Goal: Information Seeking & Learning: Learn about a topic

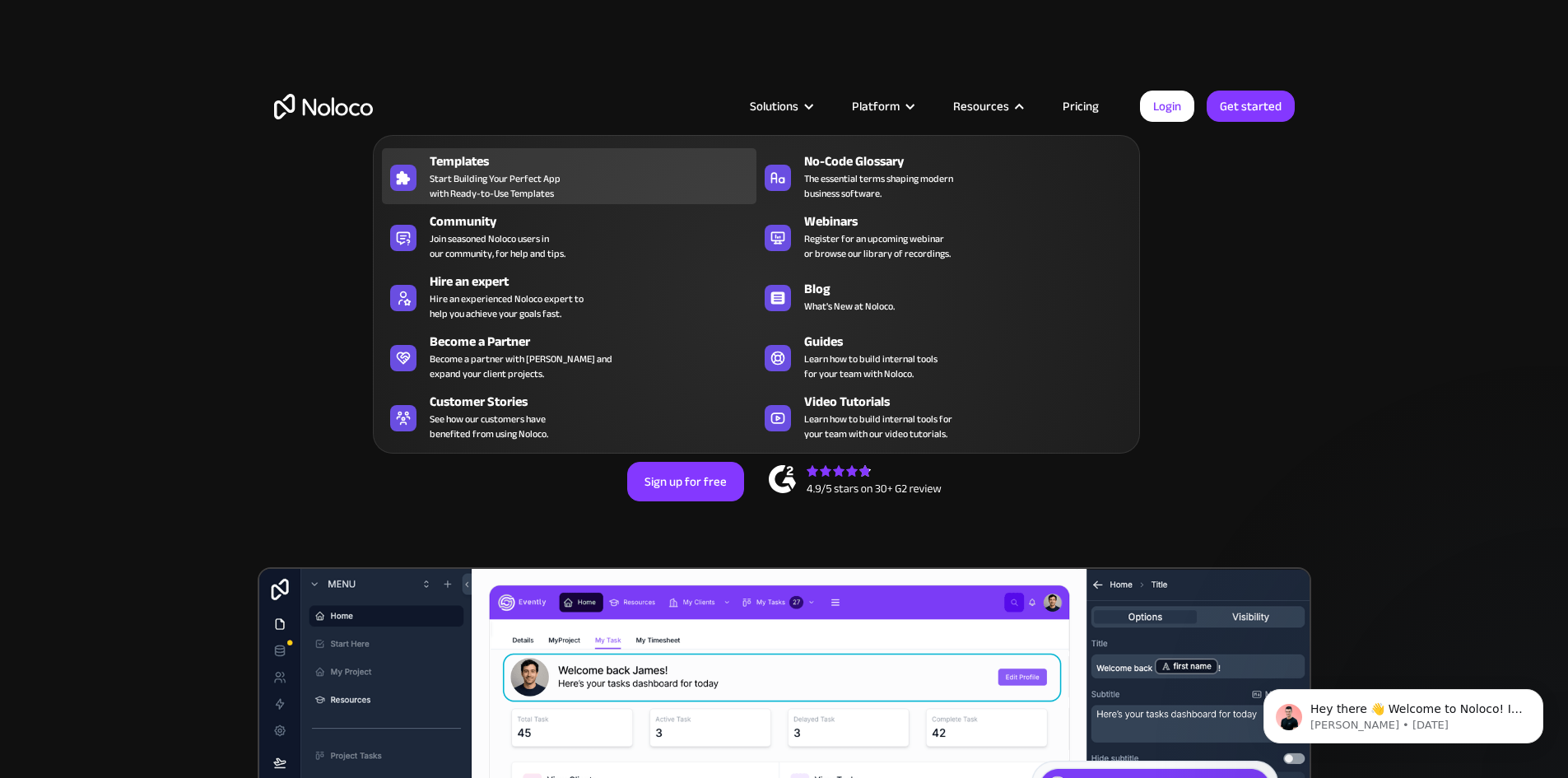
click at [653, 187] on div "Templates Start Building Your Perfect App with Ready-to-Use Templates" at bounding box center [589, 176] width 318 height 50
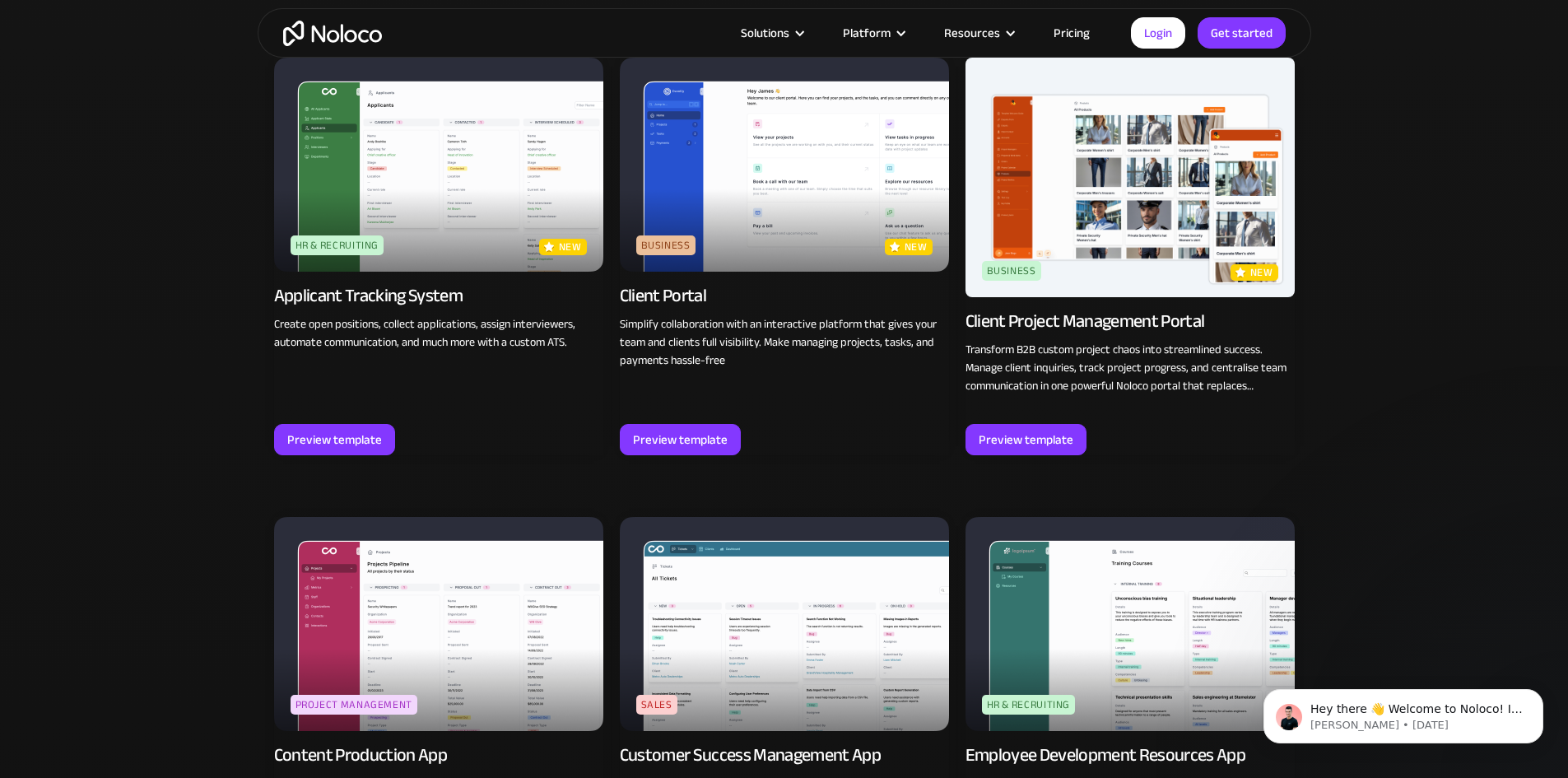
scroll to position [1564, 0]
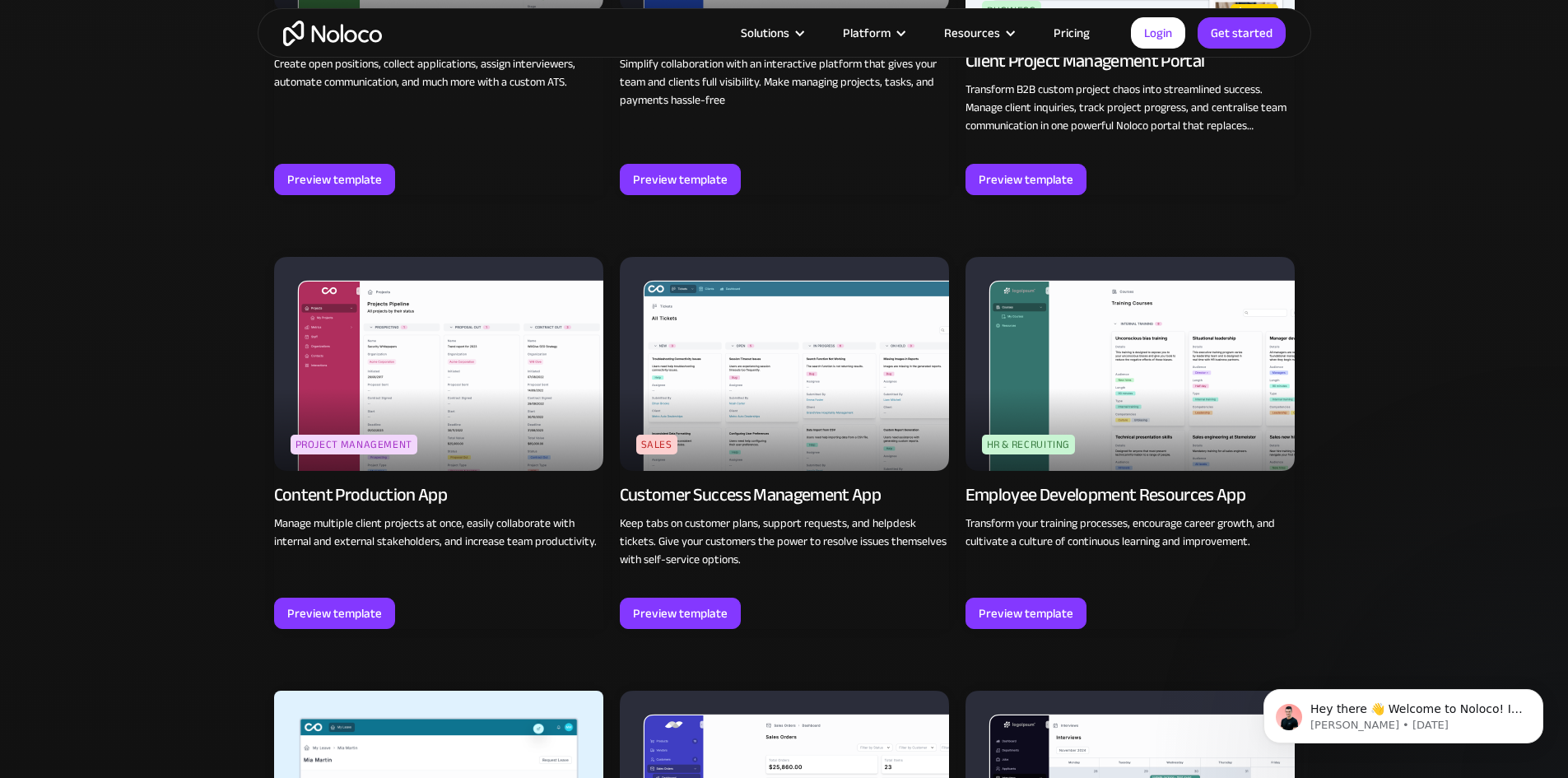
click at [1063, 33] on link "Pricing" at bounding box center [1071, 33] width 77 height 22
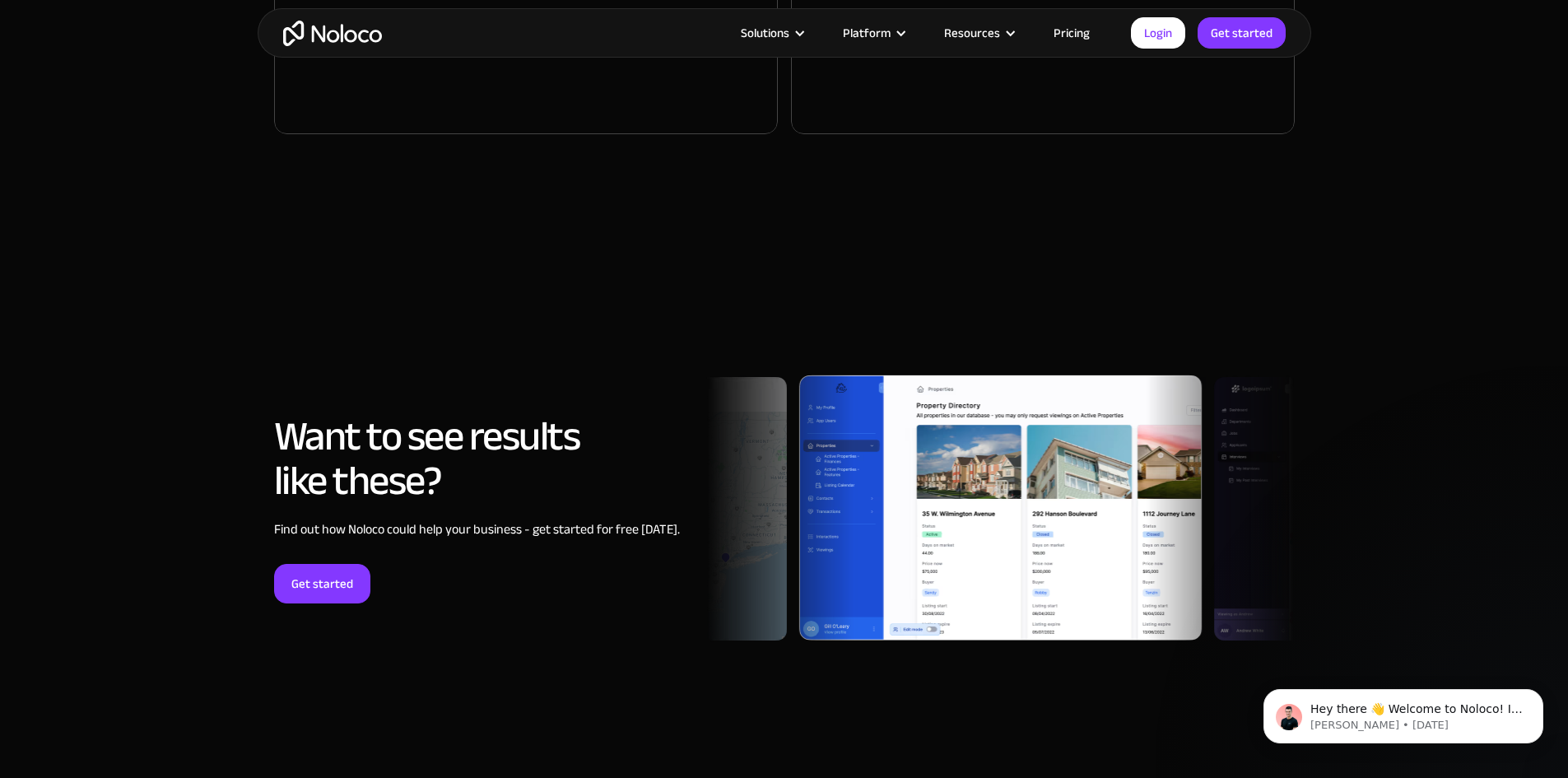
scroll to position [4527, 0]
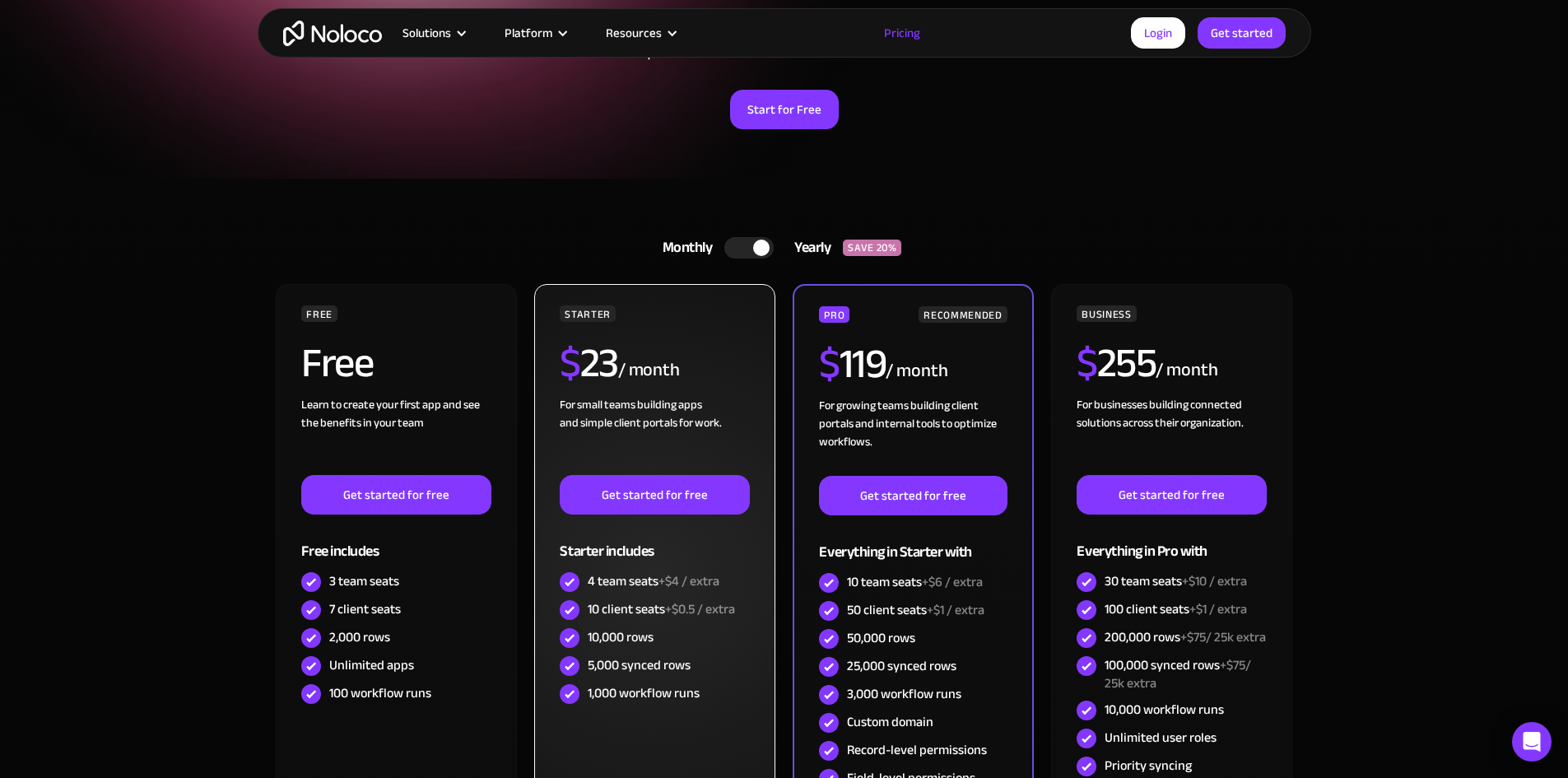
scroll to position [247, 0]
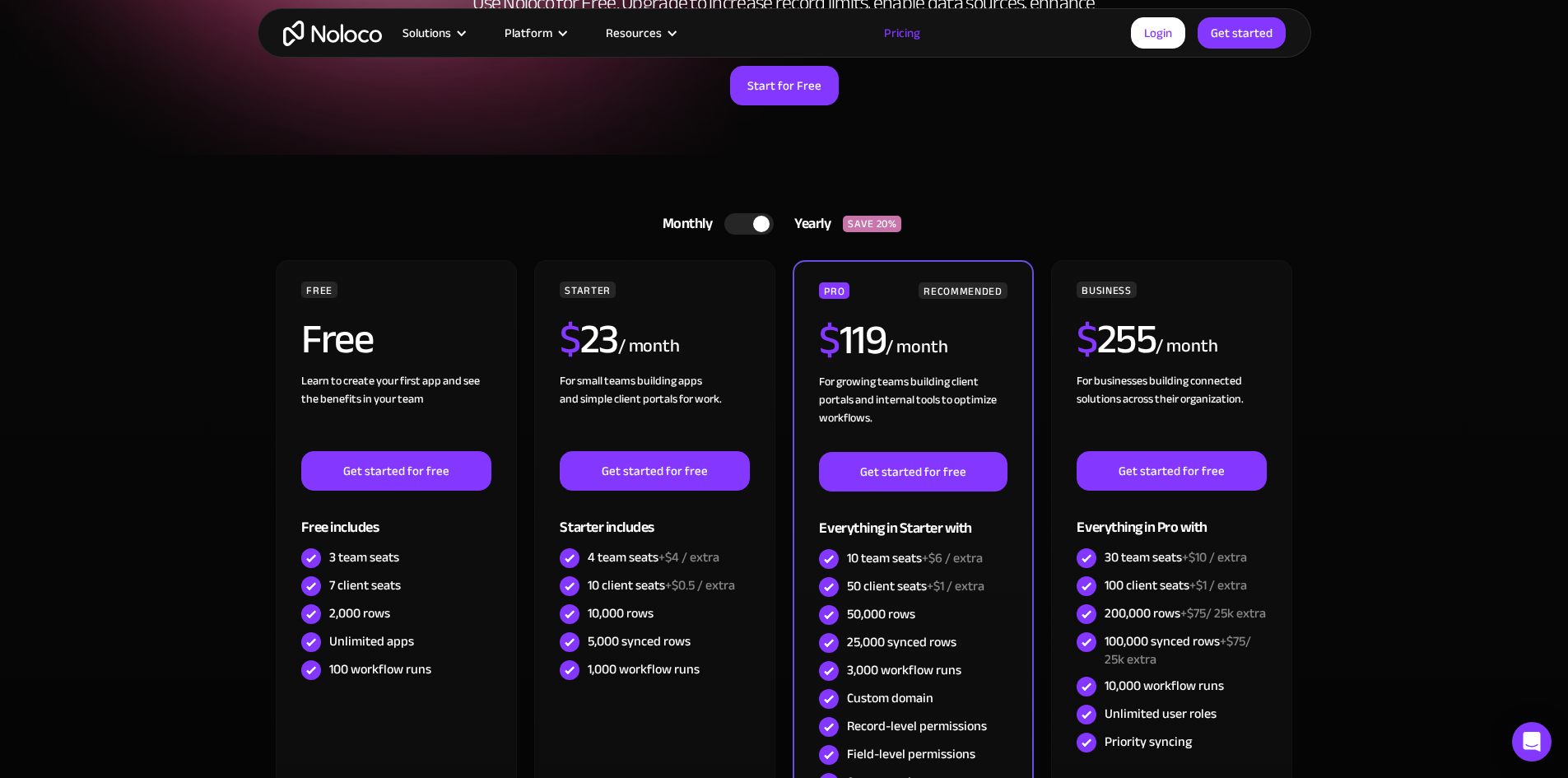
click at [737, 220] on div at bounding box center [748, 224] width 50 height 22
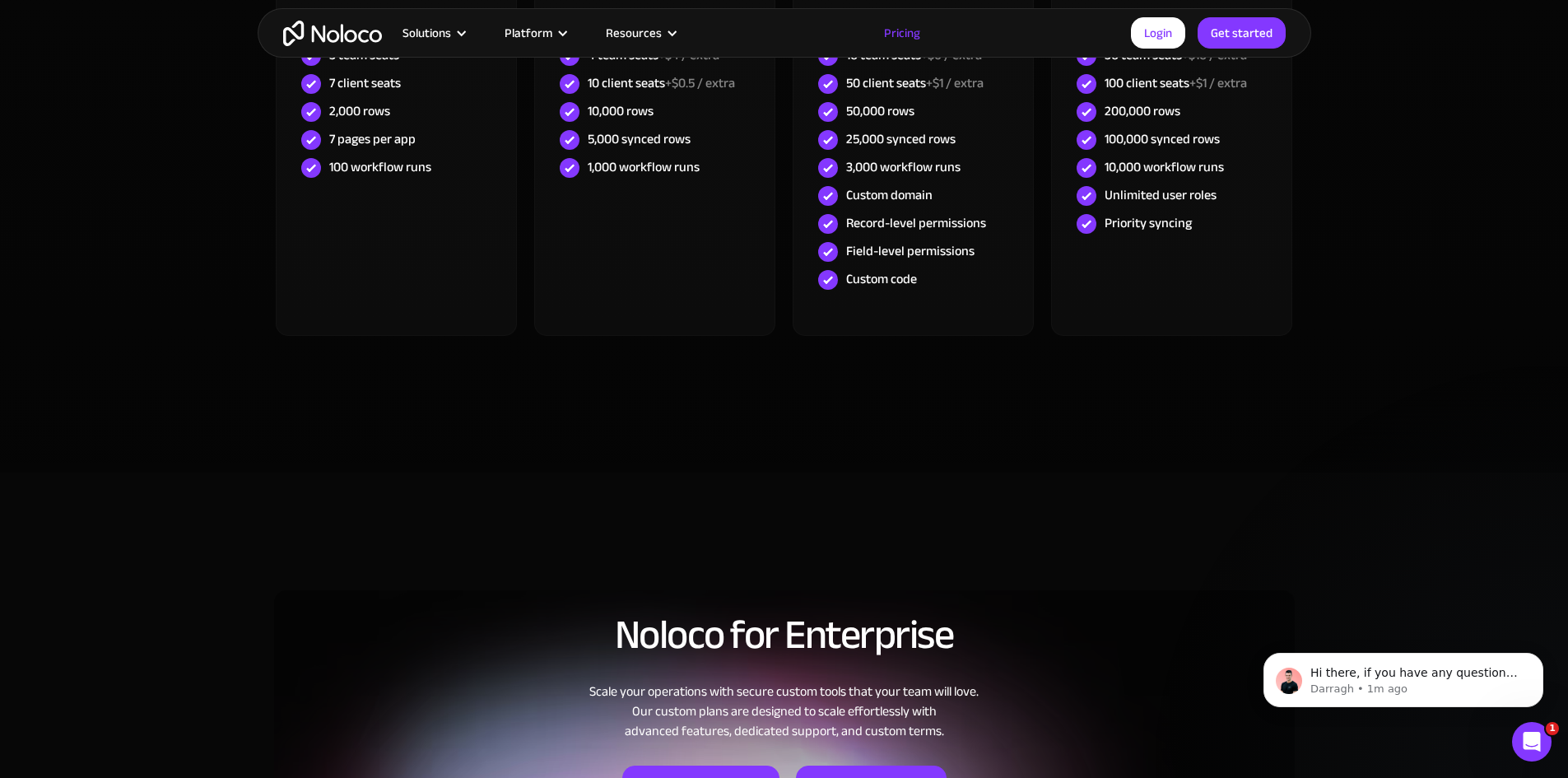
scroll to position [741, 0]
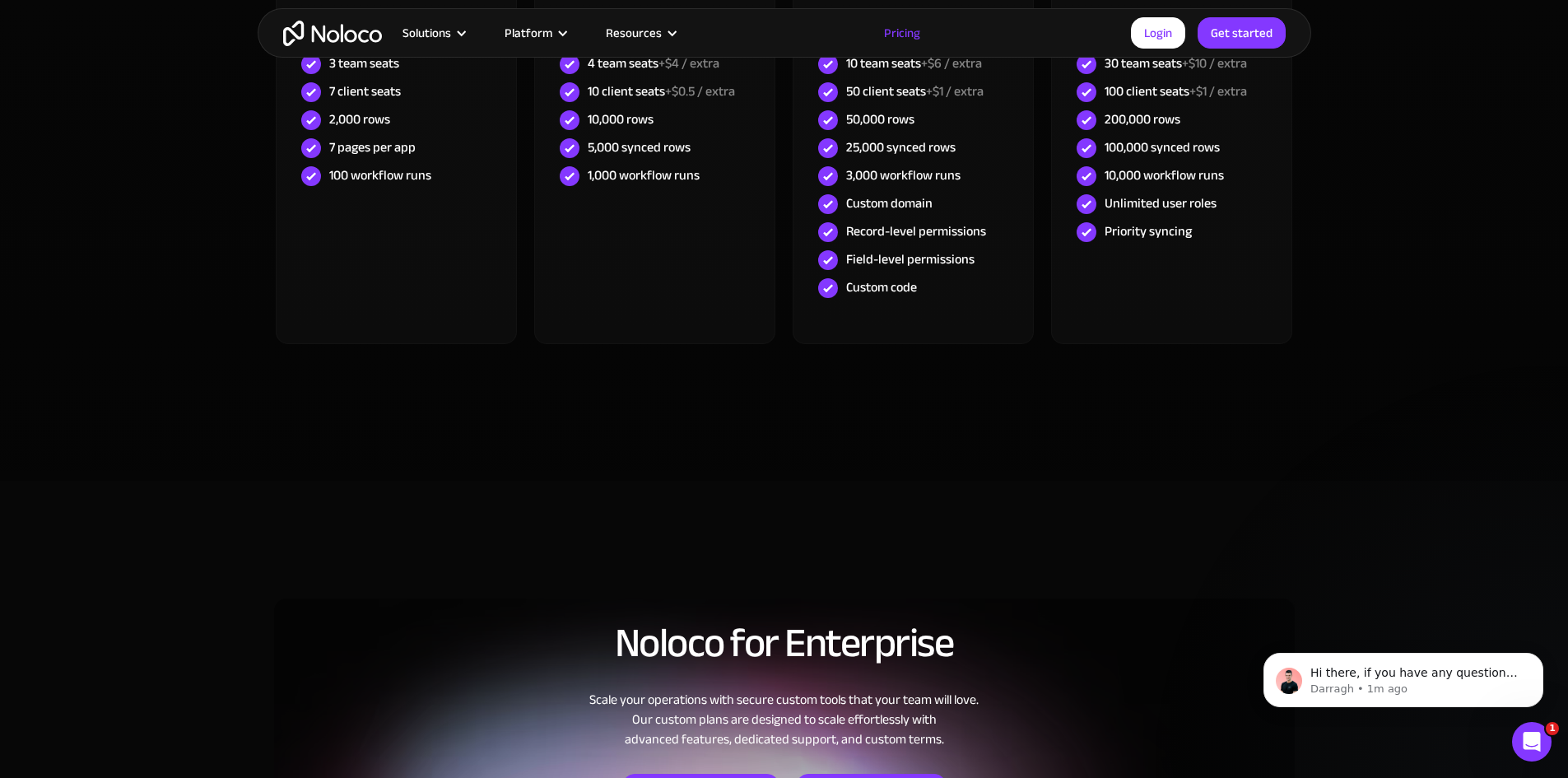
click at [326, 40] on img "home" at bounding box center [332, 33] width 98 height 25
